Goal: Information Seeking & Learning: Learn about a topic

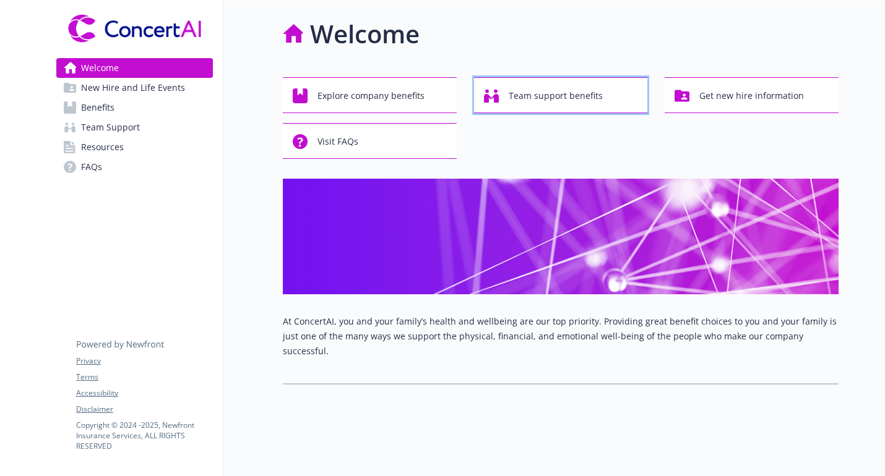
click at [533, 95] on span "Team support benefits" at bounding box center [556, 96] width 94 height 24
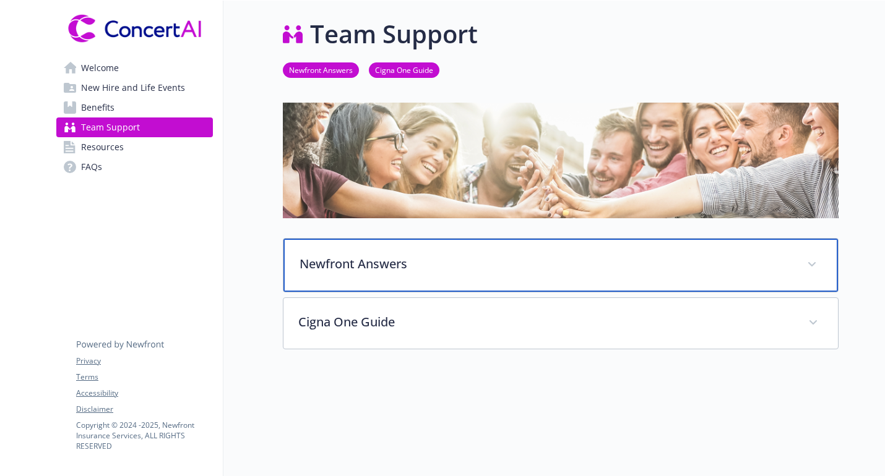
click at [374, 260] on p "Newfront Answers" at bounding box center [545, 264] width 492 height 19
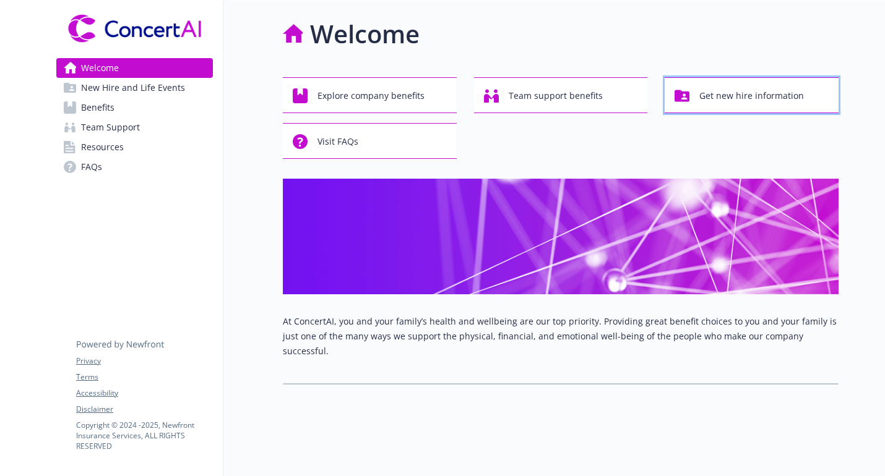
click at [757, 92] on span "Get new hire information" at bounding box center [751, 96] width 105 height 24
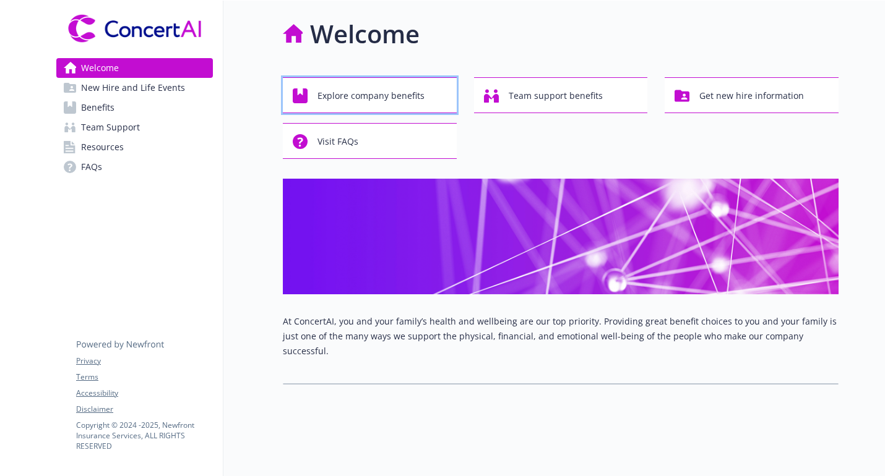
click at [353, 100] on span "Explore company benefits" at bounding box center [370, 96] width 107 height 24
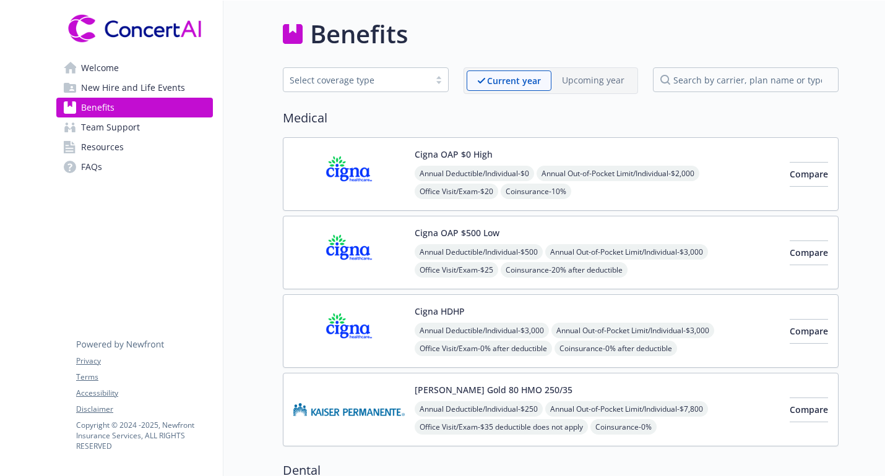
click at [85, 60] on span "Welcome" at bounding box center [100, 68] width 38 height 20
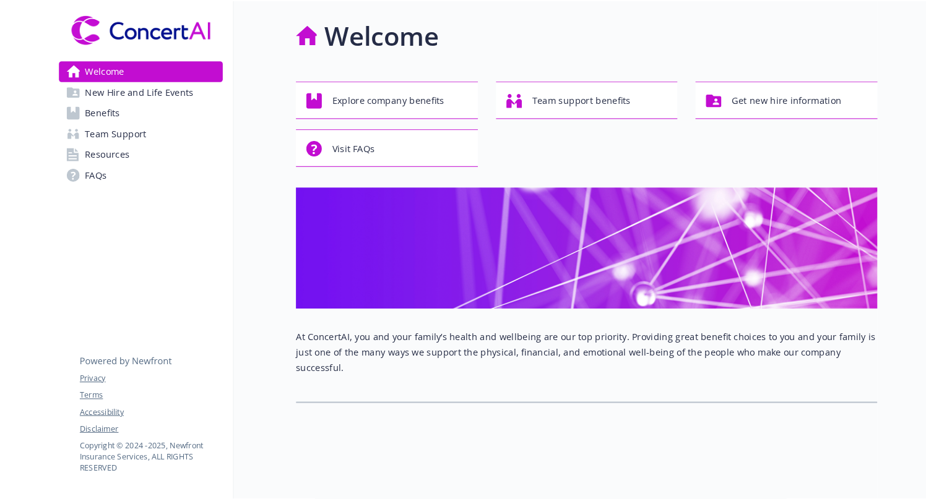
scroll to position [1, 0]
